Goal: Information Seeking & Learning: Learn about a topic

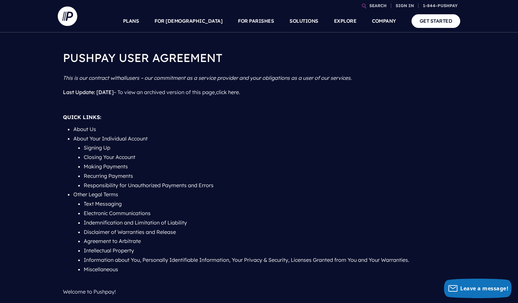
scroll to position [1, 0]
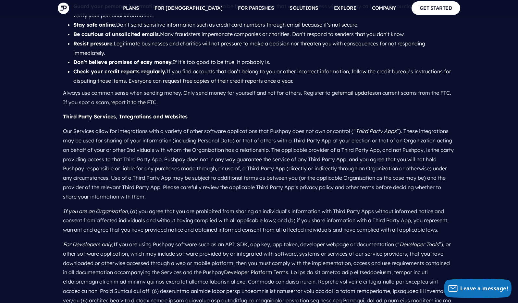
scroll to position [5111, 0]
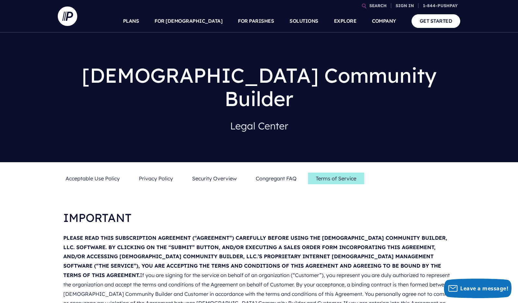
click at [371, 79] on h1 "Church Community Builder" at bounding box center [259, 86] width 392 height 57
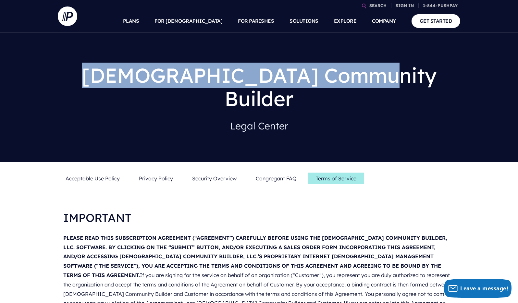
drag, startPoint x: 371, startPoint y: 79, endPoint x: 153, endPoint y: 72, distance: 218.5
click at [153, 72] on h1 "Church Community Builder" at bounding box center [259, 86] width 392 height 57
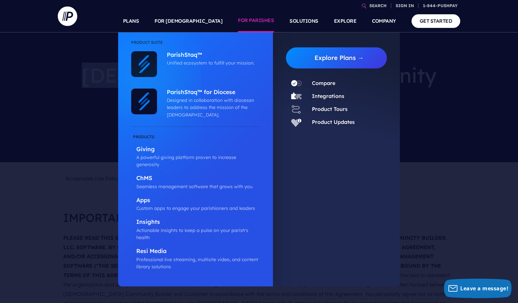
copy h1 "Church Community Builder"
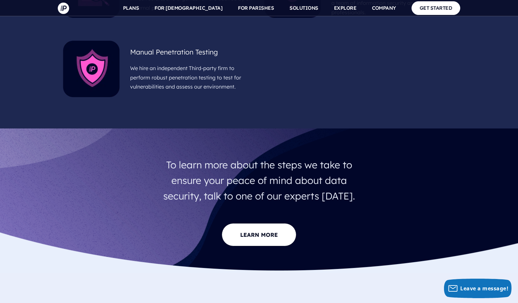
scroll to position [341, 0]
